Goal: Transaction & Acquisition: Download file/media

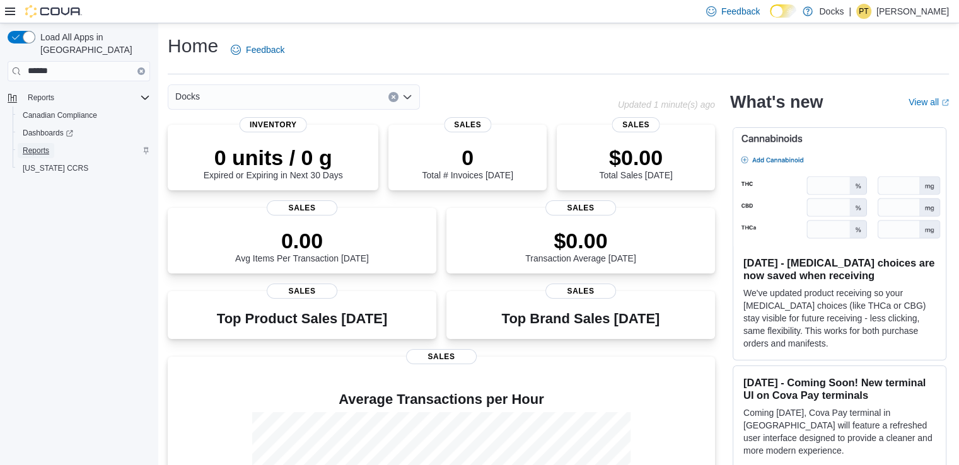
click at [38, 146] on span "Reports" at bounding box center [36, 151] width 26 height 10
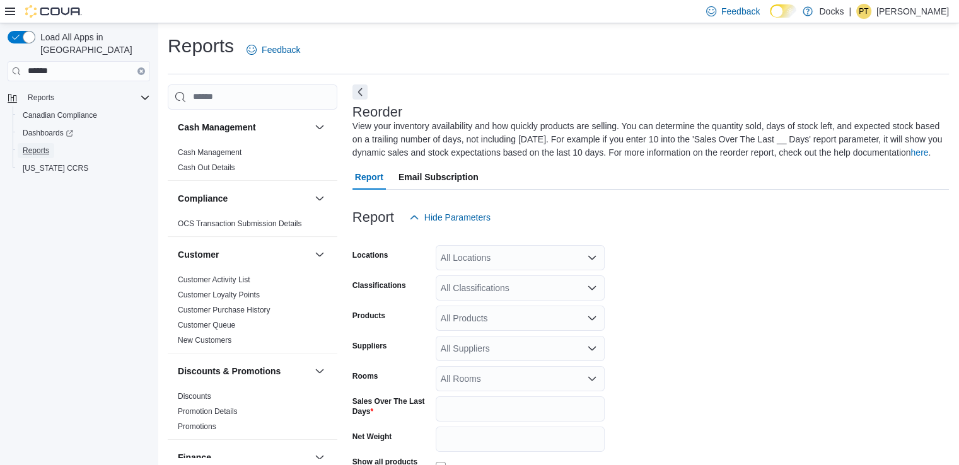
scroll to position [56, 0]
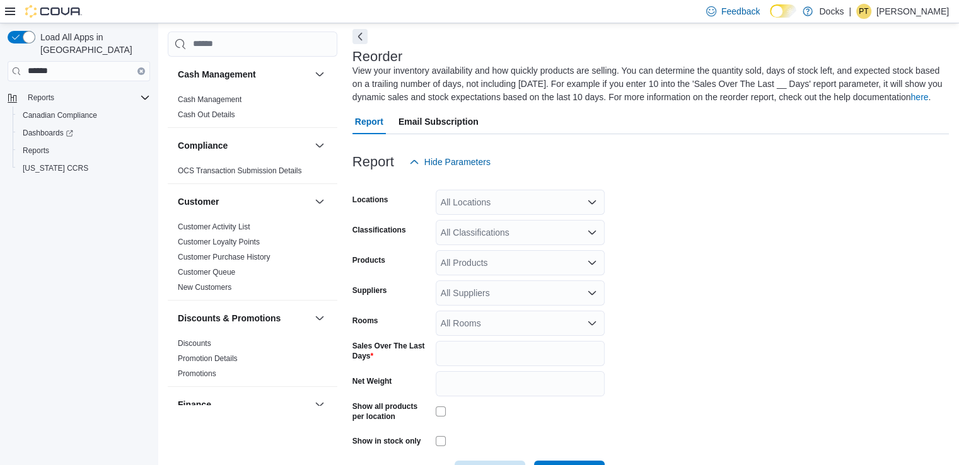
click at [489, 198] on div "All Locations" at bounding box center [520, 202] width 169 height 25
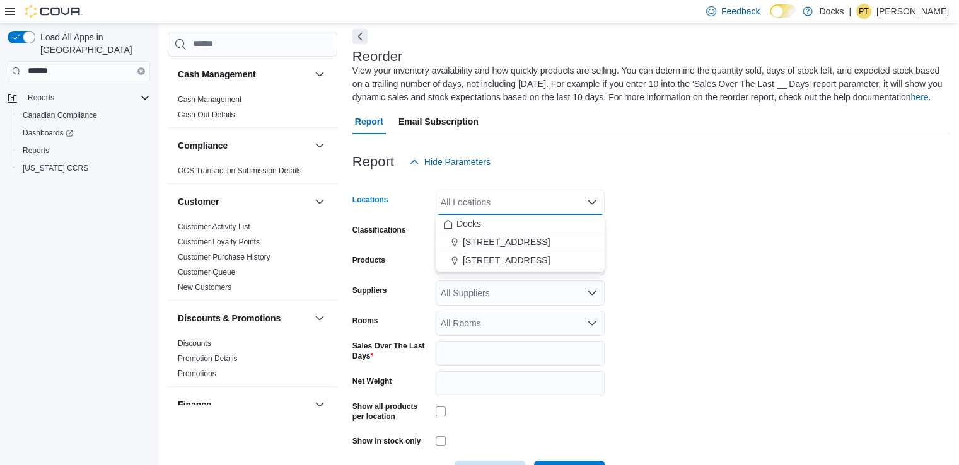
click at [492, 238] on span "[STREET_ADDRESS]" at bounding box center [506, 242] width 87 height 13
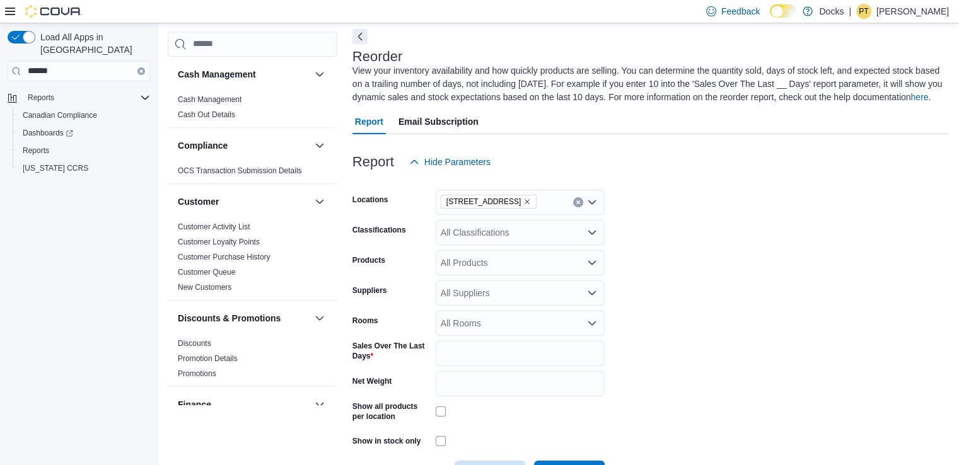
click at [646, 222] on form "Locations [STREET_ADDRESS] Classifications All Classifications Products All Pro…" at bounding box center [651, 331] width 597 height 312
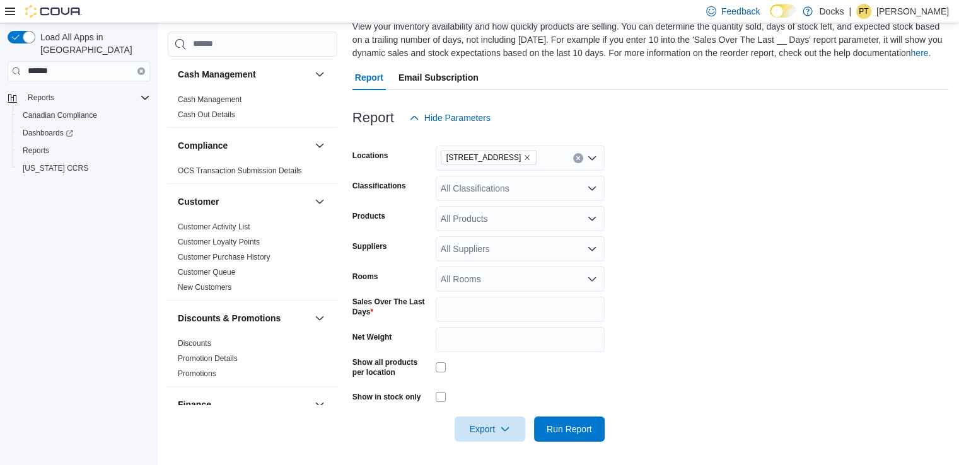
scroll to position [102, 0]
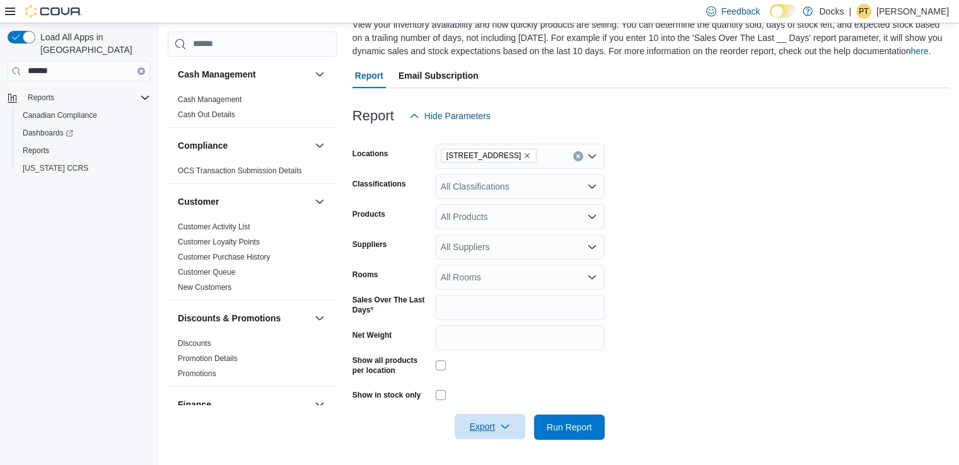
click at [495, 427] on span "Export" at bounding box center [490, 426] width 56 height 25
click at [475, 353] on span "Export to Excel" at bounding box center [492, 350] width 57 height 10
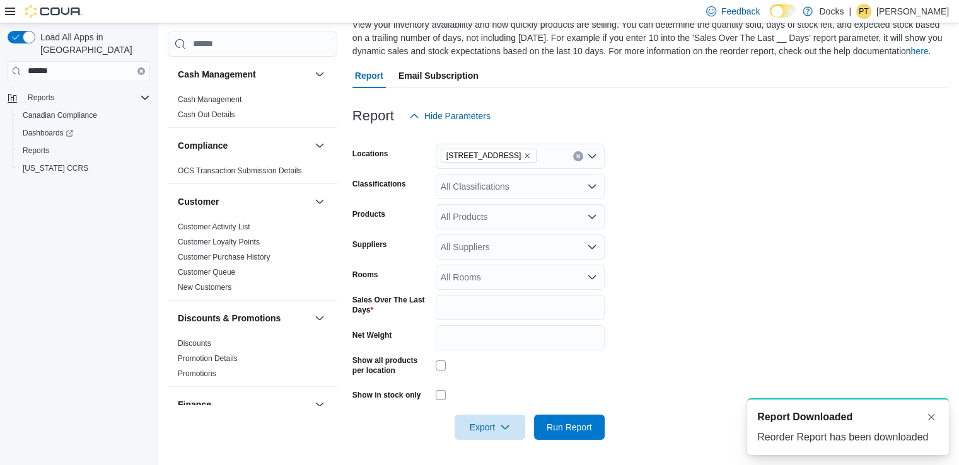
scroll to position [0, 0]
